Goal: Task Accomplishment & Management: Manage account settings

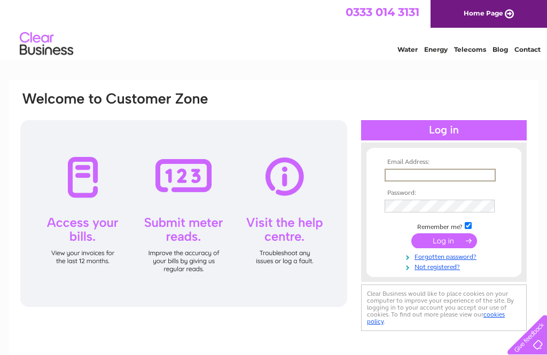
type input "[EMAIL_ADDRESS][DOMAIN_NAME]"
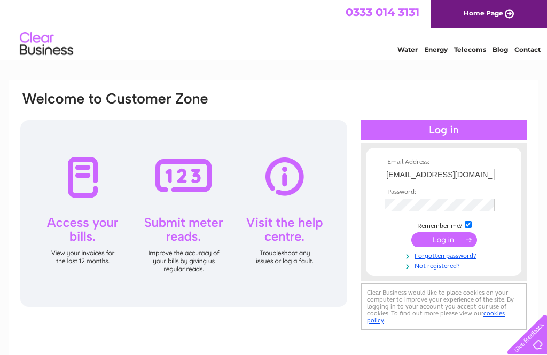
click at [444, 241] on input "submit" at bounding box center [444, 239] width 66 height 15
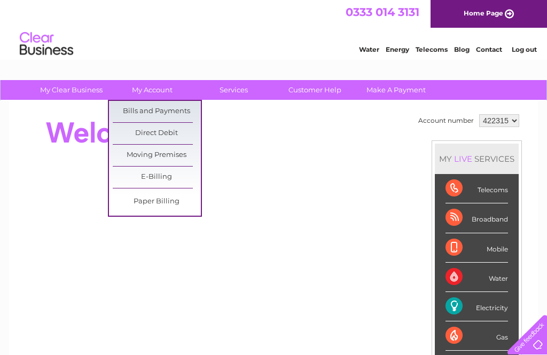
click at [177, 107] on link "Bills and Payments" at bounding box center [157, 111] width 88 height 21
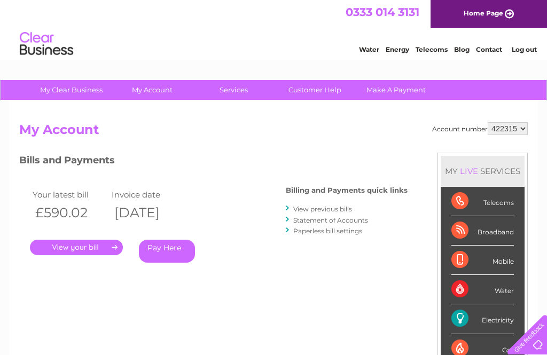
click at [98, 245] on link "." at bounding box center [76, 247] width 93 height 15
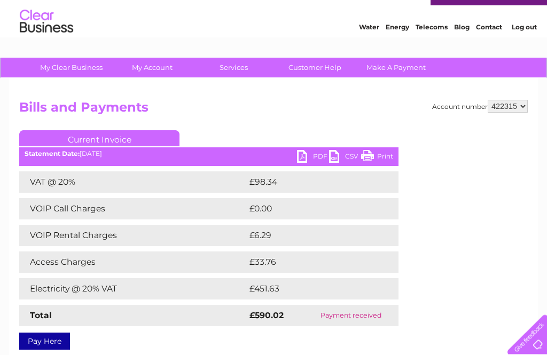
scroll to position [25, 0]
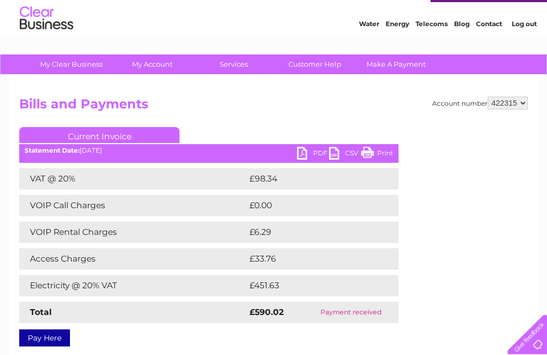
click at [312, 153] on link "PDF" at bounding box center [313, 154] width 32 height 15
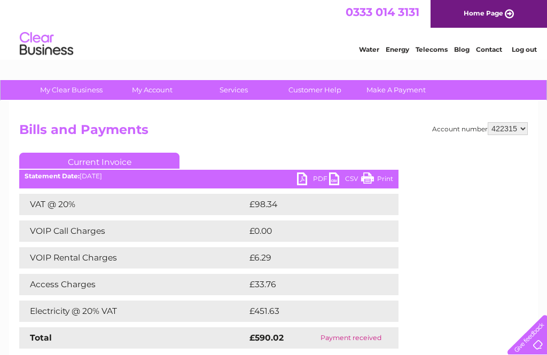
click at [530, 51] on link "Log out" at bounding box center [524, 49] width 25 height 8
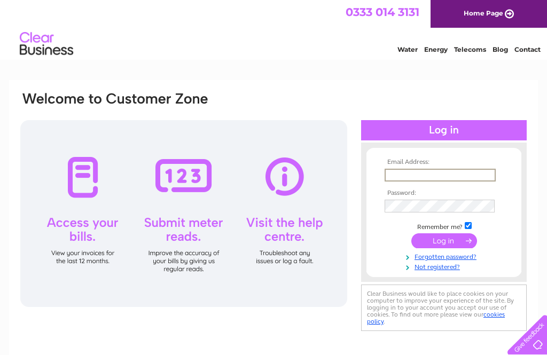
scroll to position [106, 0]
